Goal: Information Seeking & Learning: Learn about a topic

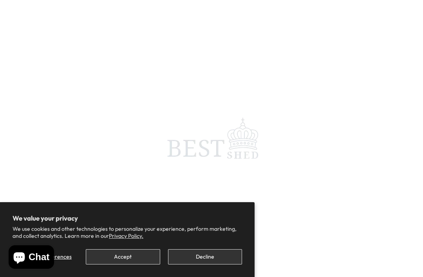
click at [210, 256] on button "Decline" at bounding box center [205, 256] width 74 height 15
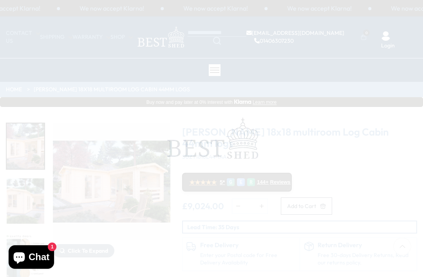
click at [207, 254] on span at bounding box center [211, 138] width 423 height 277
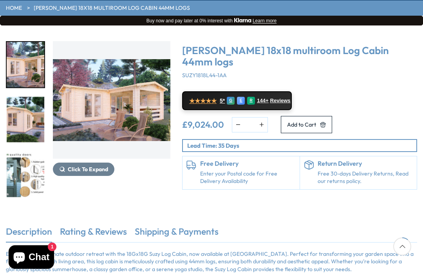
scroll to position [81, 0]
click at [126, 112] on img "1 / 7" at bounding box center [111, 99] width 117 height 117
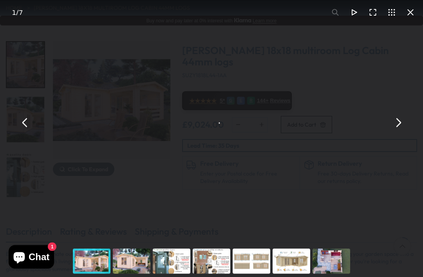
scroll to position [81, 0]
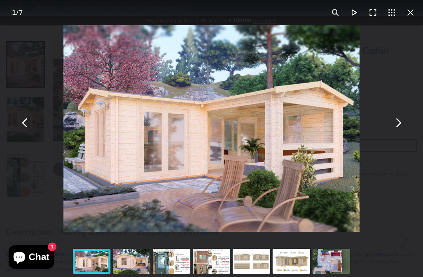
click at [394, 132] on button "You can close this modal content with the ESC key" at bounding box center [397, 122] width 19 height 19
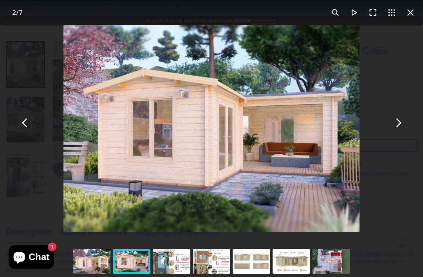
click at [396, 132] on button "You can close this modal content with the ESC key" at bounding box center [397, 122] width 19 height 19
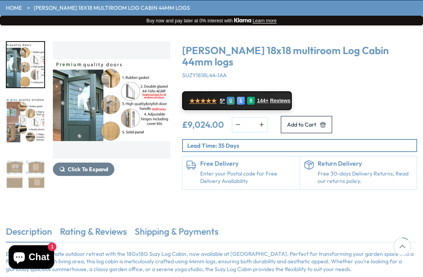
click at [126, 115] on img "3 / 7" at bounding box center [111, 99] width 117 height 117
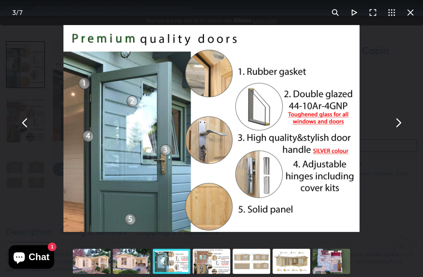
click at [396, 132] on button "You can close this modal content with the ESC key" at bounding box center [397, 122] width 19 height 19
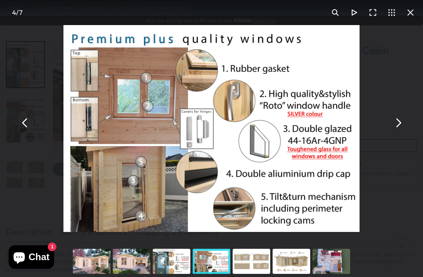
click at [397, 132] on button "You can close this modal content with the ESC key" at bounding box center [397, 122] width 19 height 19
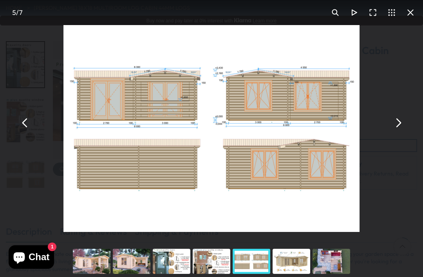
click at [399, 132] on button "You can close this modal content with the ESC key" at bounding box center [397, 122] width 19 height 19
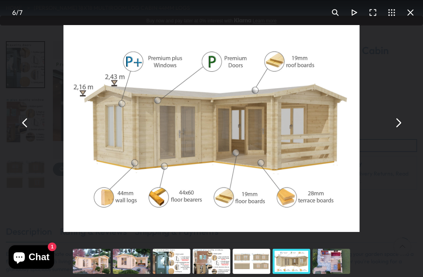
click at [394, 132] on button "You can close this modal content with the ESC key" at bounding box center [397, 122] width 19 height 19
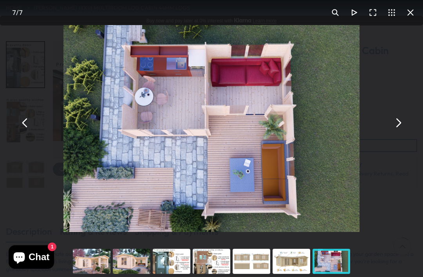
click at [394, 132] on button "You can close this modal content with the ESC key" at bounding box center [397, 122] width 19 height 19
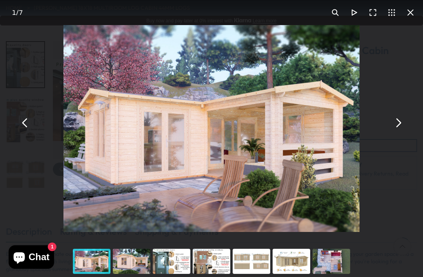
click at [394, 132] on button "You can close this modal content with the ESC key" at bounding box center [397, 122] width 19 height 19
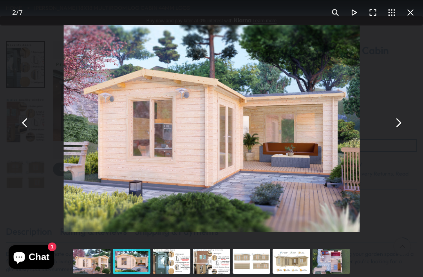
click at [394, 132] on button "You can close this modal content with the ESC key" at bounding box center [397, 122] width 19 height 19
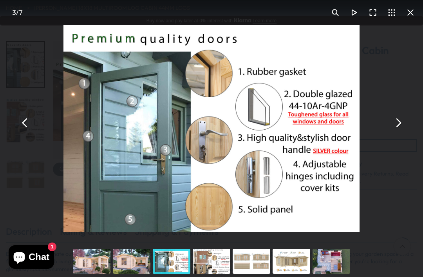
click at [397, 132] on button "You can close this modal content with the ESC key" at bounding box center [397, 122] width 19 height 19
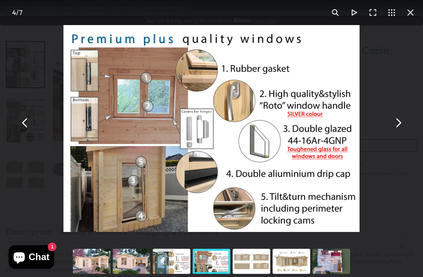
click at [407, 15] on button "You can close this modal content with the ESC key" at bounding box center [410, 12] width 19 height 19
